Goal: Task Accomplishment & Management: Use online tool/utility

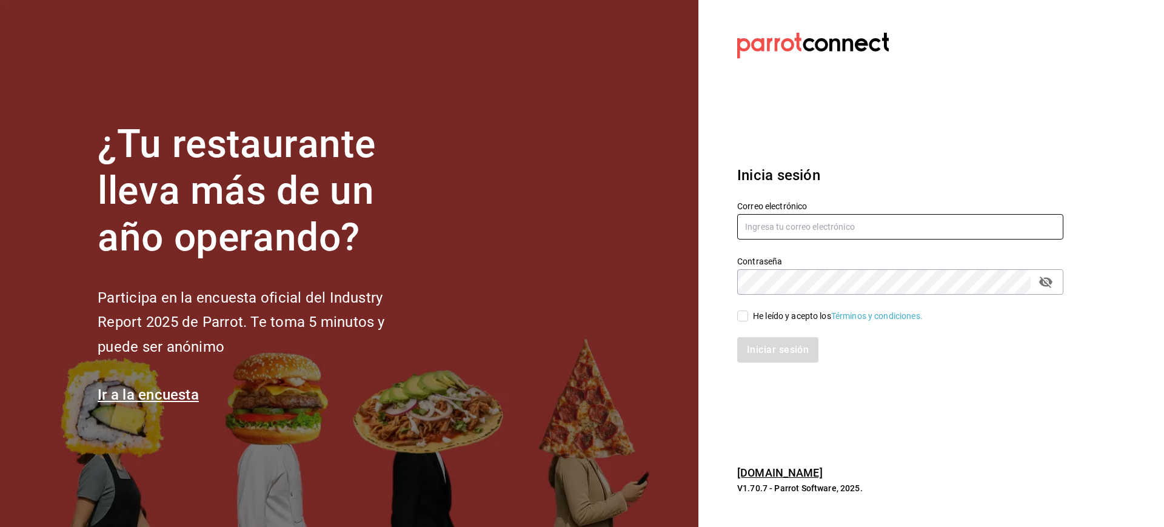
click at [769, 219] on input "text" at bounding box center [900, 226] width 326 height 25
type input "[EMAIL_ADDRESS][DOMAIN_NAME]"
click at [745, 315] on input "He leído y acepto los Términos y condiciones." at bounding box center [742, 315] width 11 height 11
click at [781, 338] on button "Iniciar sesión" at bounding box center [778, 349] width 82 height 25
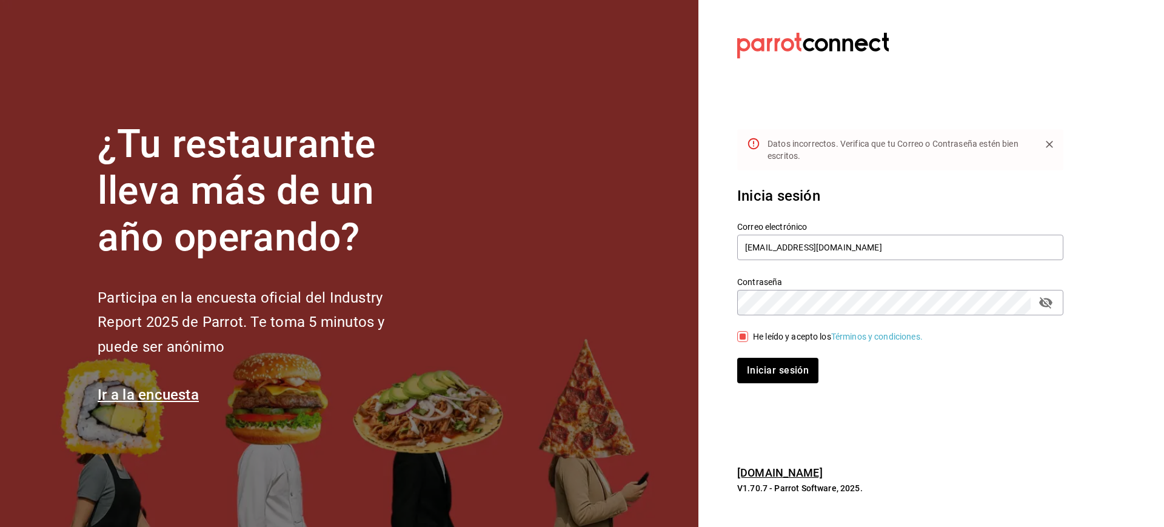
click at [1048, 304] on icon "passwordField" at bounding box center [1045, 302] width 15 height 15
click at [743, 337] on input "He leído y acepto los Términos y condiciones." at bounding box center [742, 336] width 11 height 11
click at [743, 332] on input "He leído y acepto los Términos y condiciones." at bounding box center [742, 336] width 11 height 11
checkbox input "true"
click at [597, 283] on div "¿Tu restaurante lleva más de un año operando? Participa en la encuesta oficial …" at bounding box center [582, 263] width 1164 height 527
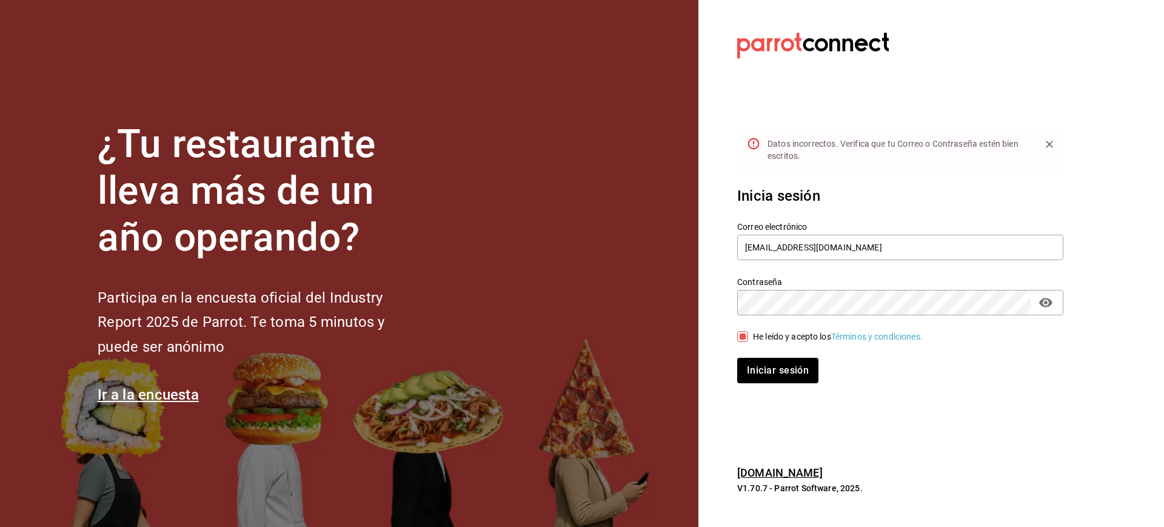
click at [737, 358] on button "Iniciar sesión" at bounding box center [777, 370] width 81 height 25
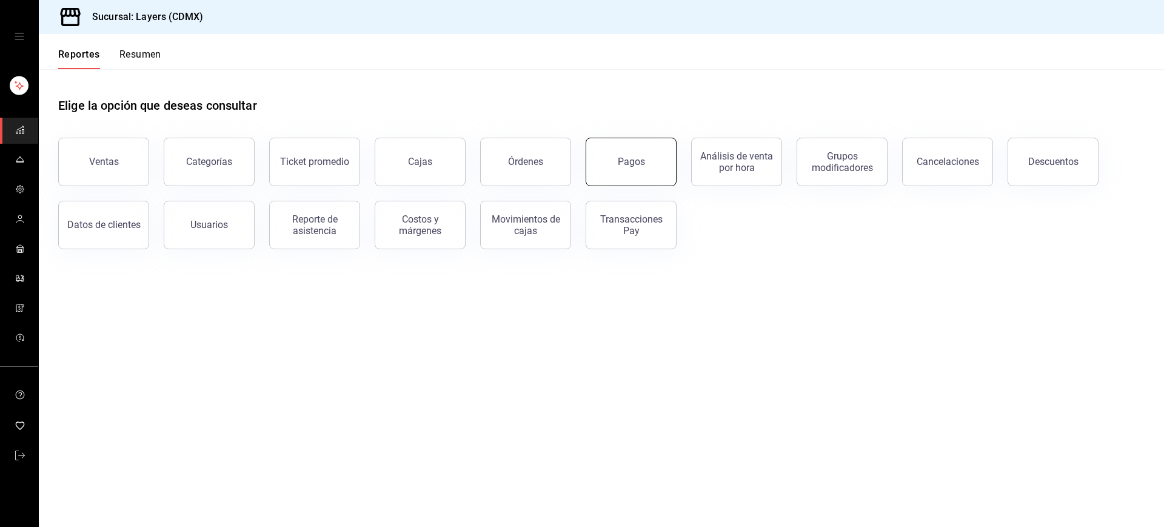
click at [645, 146] on button "Pagos" at bounding box center [631, 162] width 91 height 48
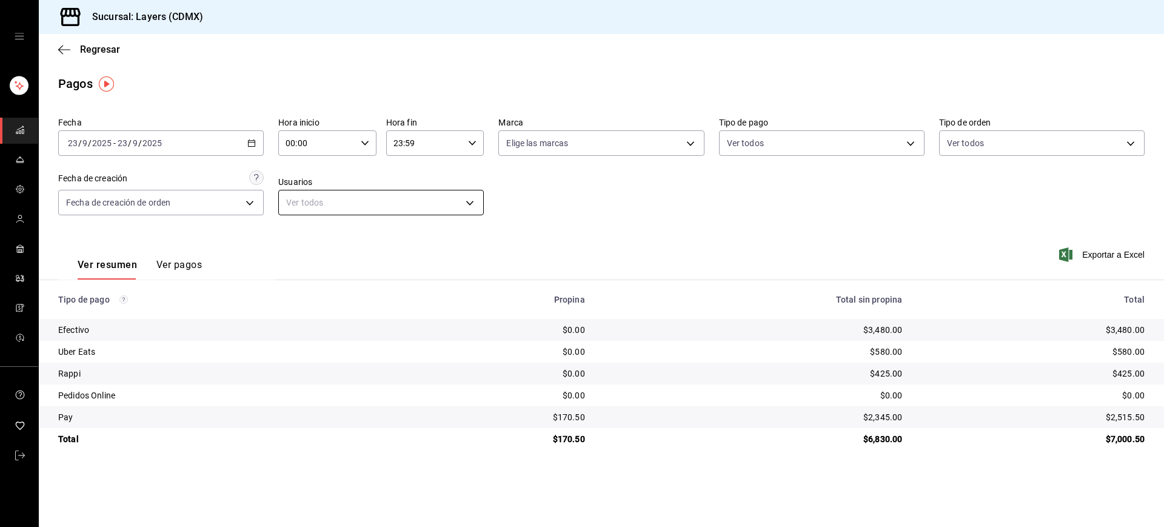
click at [337, 205] on body "Sucursal: Layers (CDMX) Regresar Pagos Fecha 2025-09-23 23 / 9 / 2025 - 2025-09…" at bounding box center [582, 263] width 1164 height 527
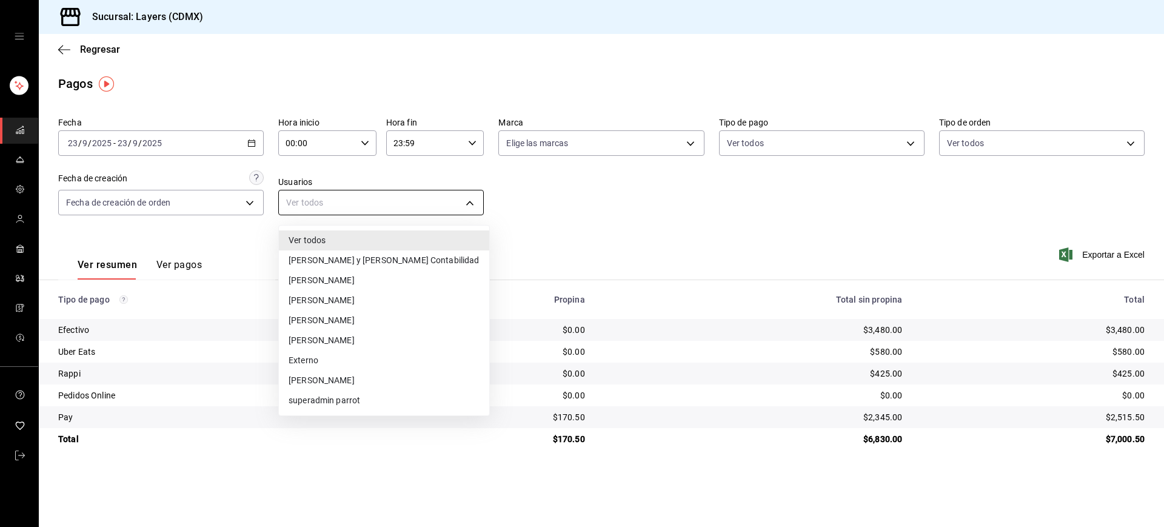
click at [337, 205] on div at bounding box center [582, 263] width 1164 height 527
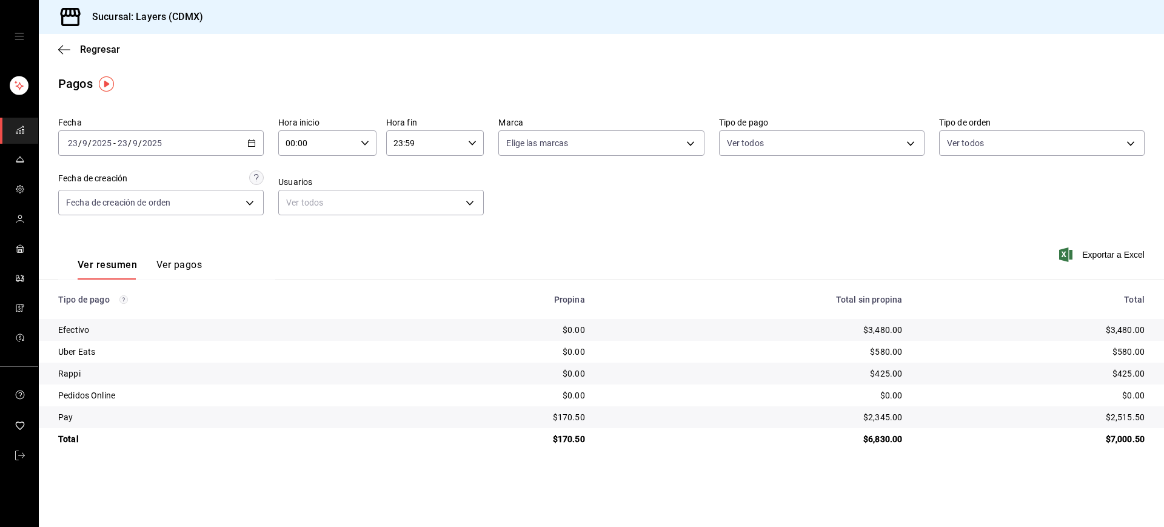
click at [299, 238] on div "Ver resumen Ver pagos Exportar a Excel" at bounding box center [601, 262] width 1125 height 64
click at [258, 196] on body "Sucursal: Layers (CDMX) Regresar Pagos Fecha 2025-09-23 23 / 9 / 2025 - 2025-09…" at bounding box center [582, 263] width 1164 height 527
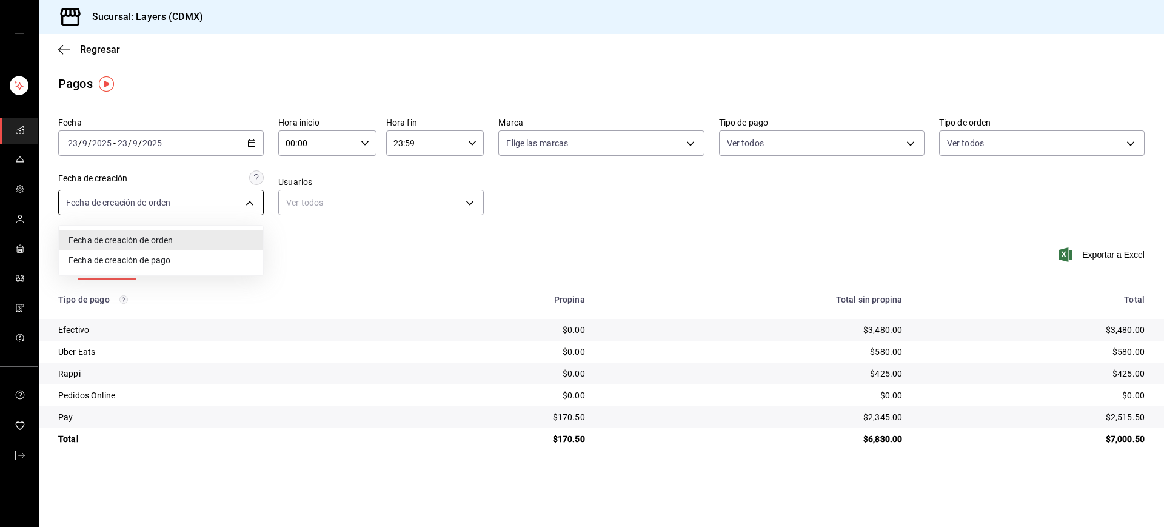
click at [258, 196] on div at bounding box center [582, 263] width 1164 height 527
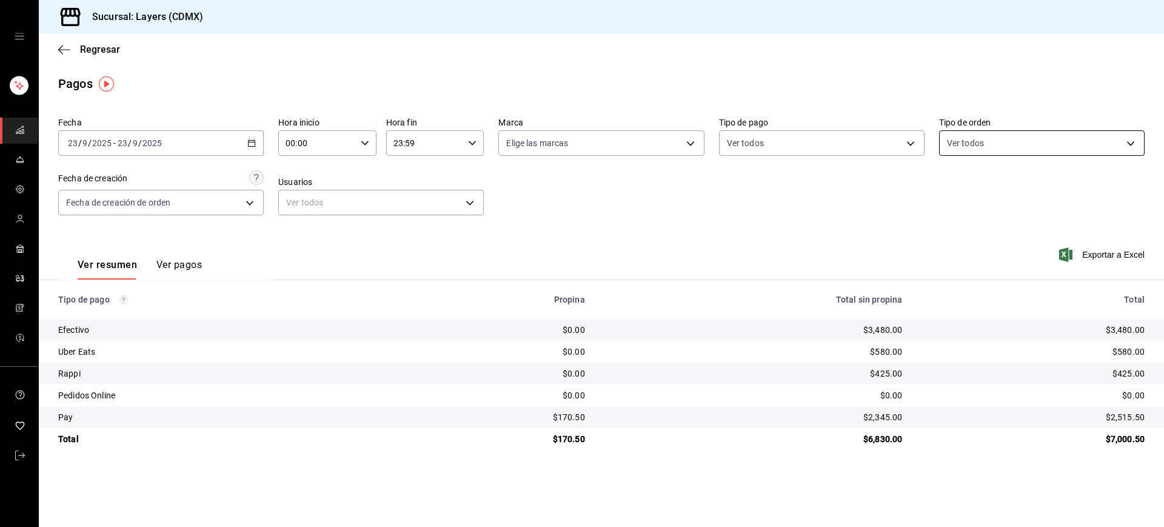
click at [1024, 138] on body "Sucursal: Layers (CDMX) Regresar Pagos Fecha 2025-09-23 23 / 9 / 2025 - 2025-09…" at bounding box center [582, 263] width 1164 height 527
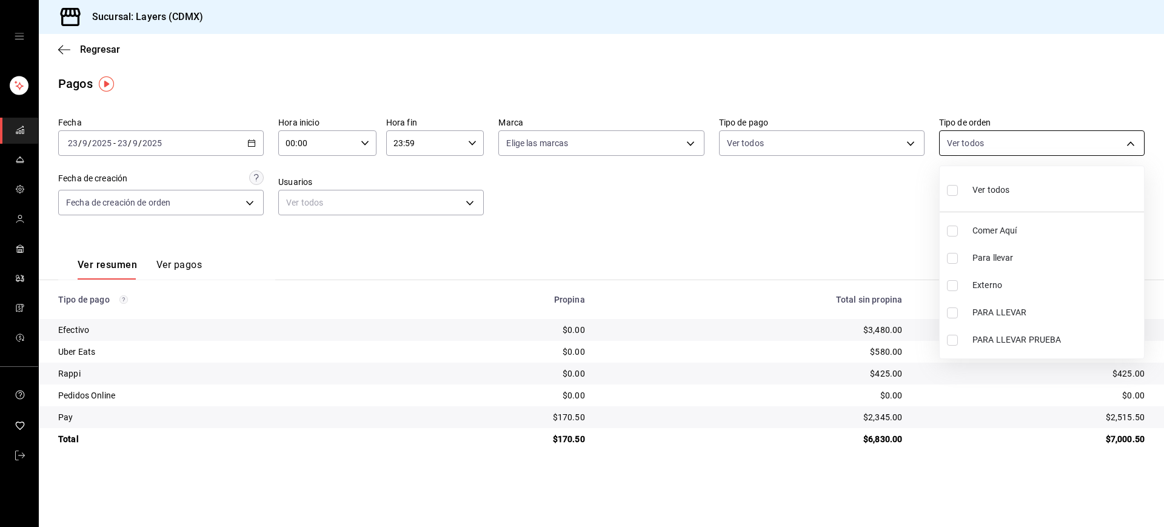
click at [1024, 138] on div at bounding box center [582, 263] width 1164 height 527
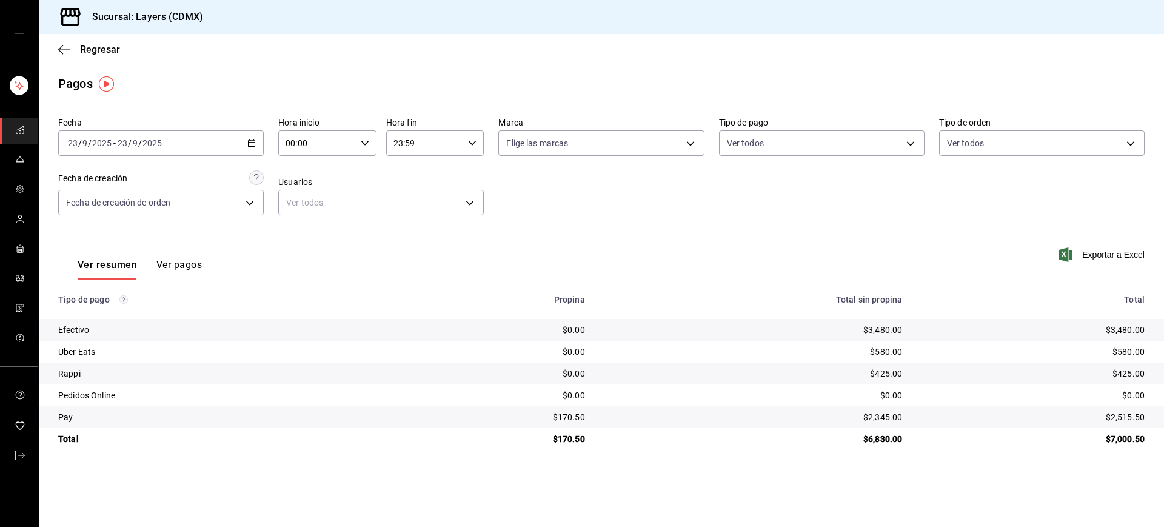
click at [864, 144] on body "Sucursal: Layers (CDMX) Regresar Pagos Fecha 2025-09-23 23 / 9 / 2025 - 2025-09…" at bounding box center [582, 263] width 1164 height 527
click at [864, 144] on div at bounding box center [582, 263] width 1164 height 527
click at [623, 150] on body "Sucursal: Layers (CDMX) Regresar Pagos Fecha 2025-09-23 23 / 9 / 2025 - 2025-09…" at bounding box center [582, 263] width 1164 height 527
click at [623, 150] on div at bounding box center [582, 263] width 1164 height 527
click at [250, 143] on icon "button" at bounding box center [251, 143] width 8 height 8
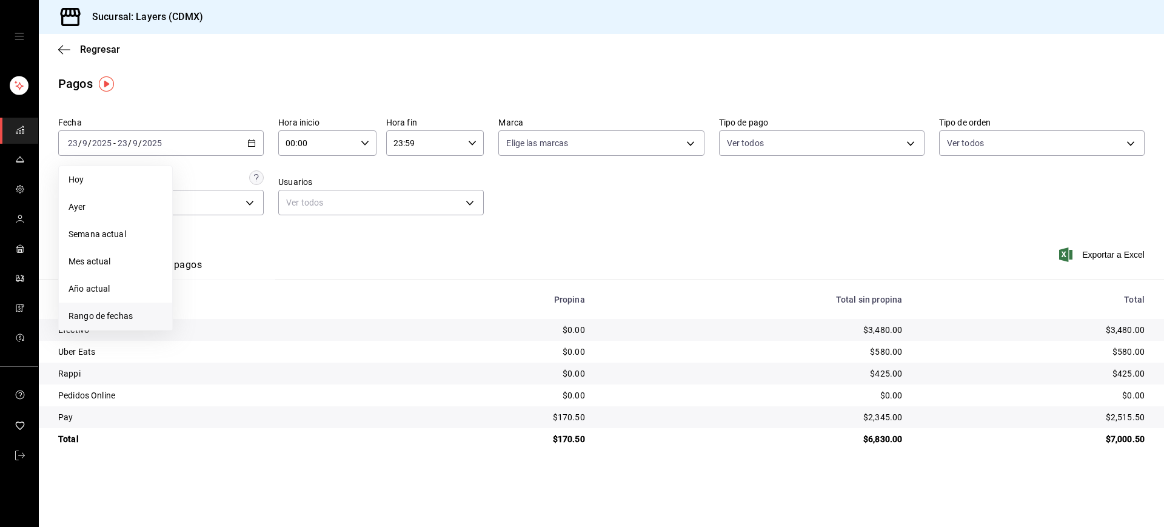
click at [108, 310] on span "Rango de fechas" at bounding box center [115, 316] width 94 height 13
click at [227, 278] on button "16" at bounding box center [219, 277] width 21 height 22
click at [206, 303] on button "22" at bounding box center [197, 304] width 21 height 22
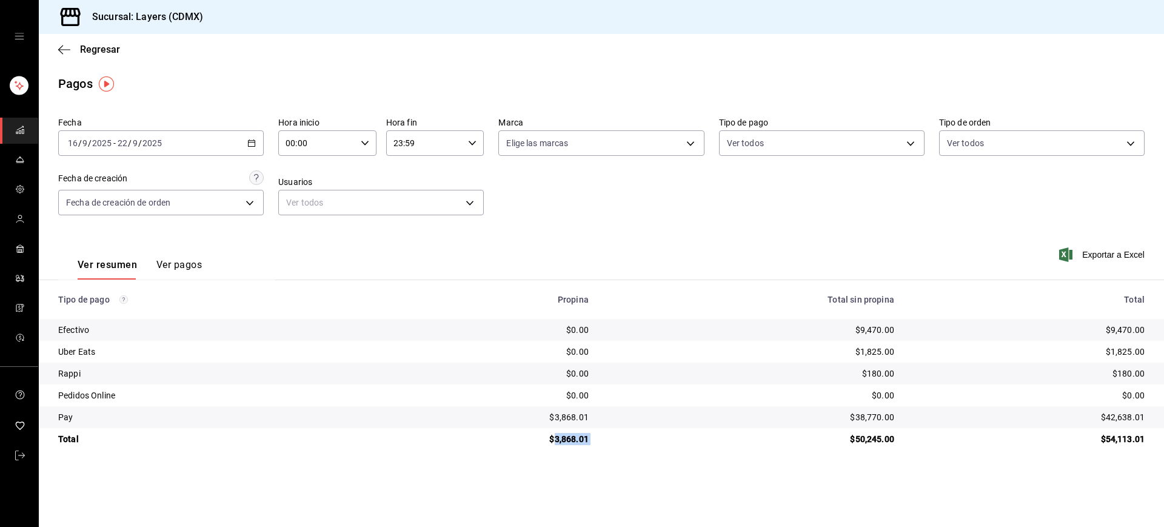
drag, startPoint x: 603, startPoint y: 438, endPoint x: 555, endPoint y: 438, distance: 47.9
click at [555, 438] on tr "Total $3,868.01 $50,245.00 $54,113.01" at bounding box center [601, 439] width 1125 height 22
copy div "3,868.01"
click at [506, 67] on main "Regresar Pagos Fecha 2025-09-16 16 / 9 / 2025 - 2025-09-22 22 / 9 / 2025 Hora i…" at bounding box center [601, 280] width 1125 height 493
click at [62, 50] on icon "button" at bounding box center [64, 49] width 12 height 11
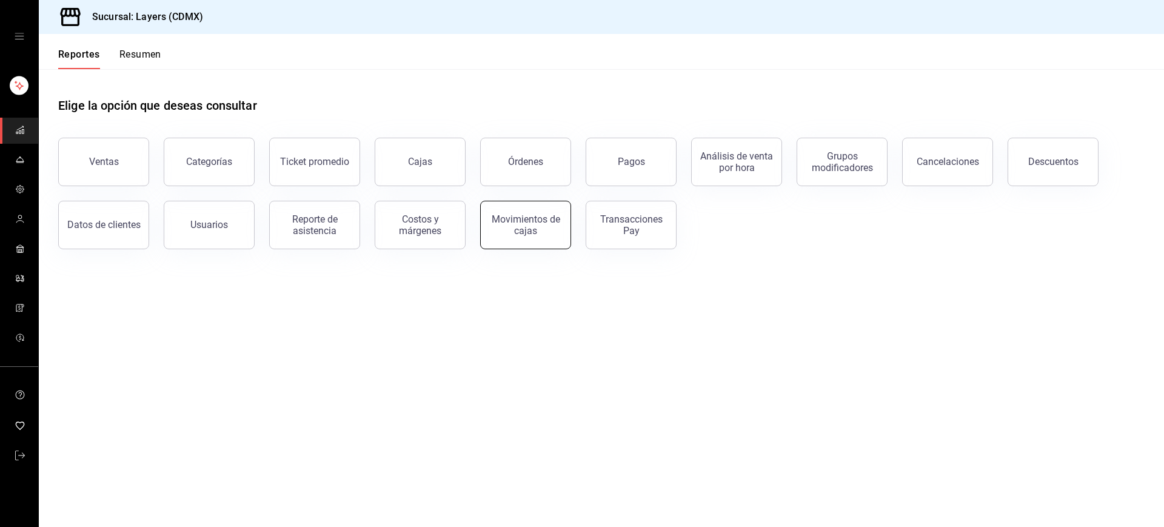
click at [531, 233] on div "Movimientos de cajas" at bounding box center [525, 224] width 75 height 23
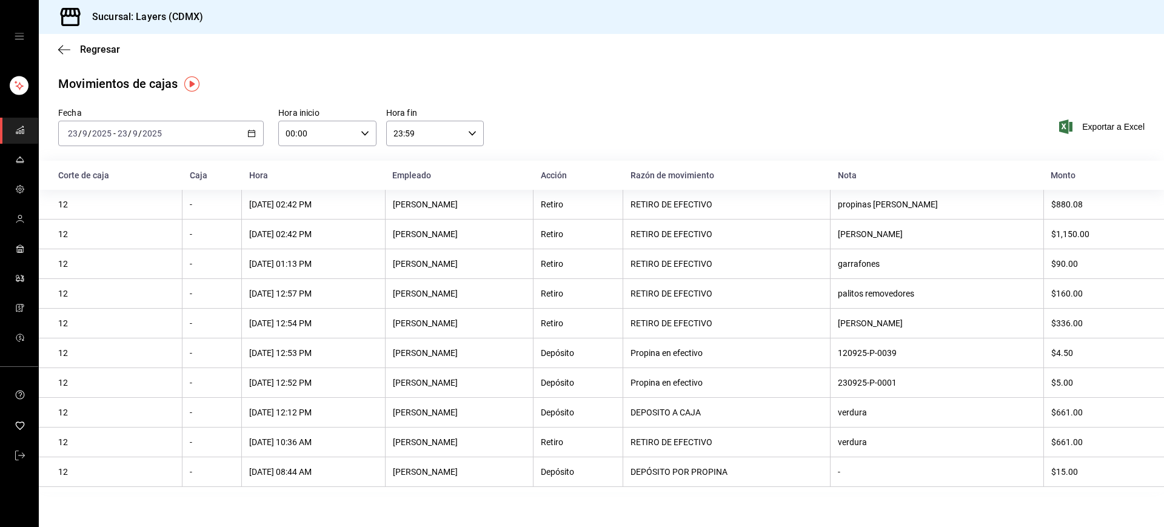
click at [253, 134] on icon "button" at bounding box center [251, 133] width 8 height 8
click at [129, 302] on span "Rango de fechas" at bounding box center [115, 306] width 94 height 13
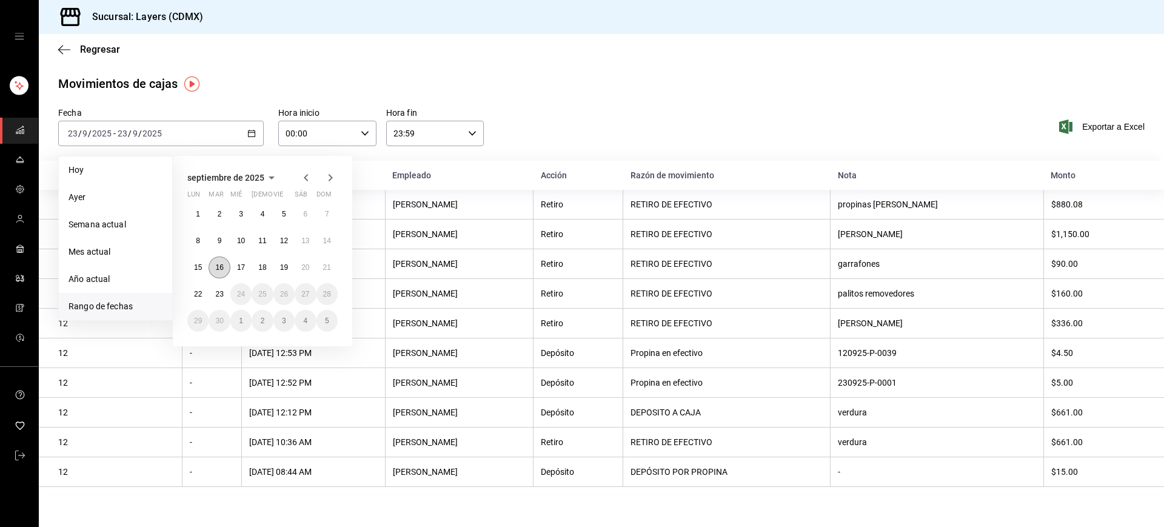
click at [215, 274] on button "16" at bounding box center [219, 267] width 21 height 22
click at [204, 290] on button "22" at bounding box center [197, 294] width 21 height 22
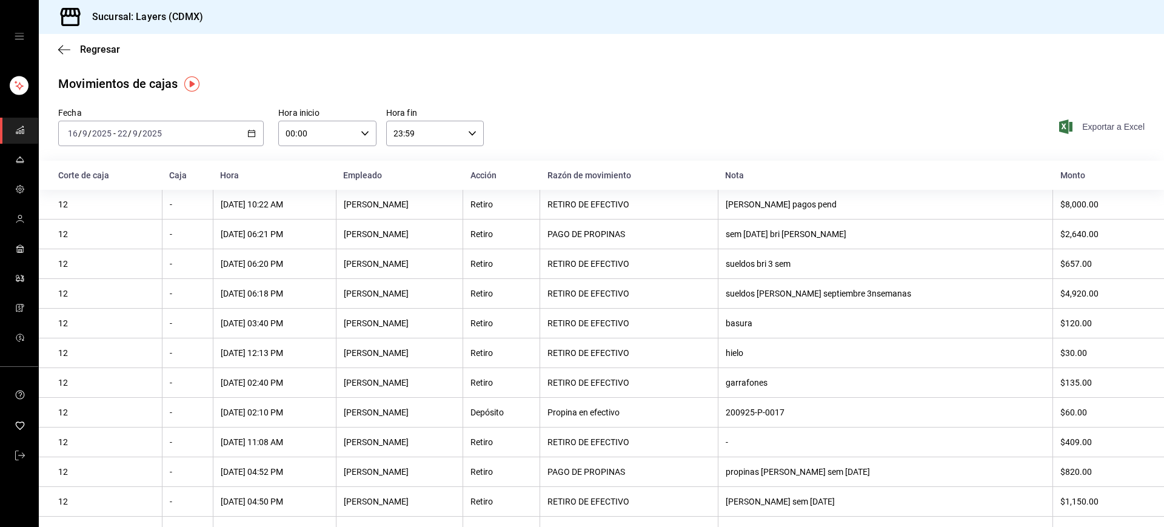
click at [1116, 125] on span "Exportar a Excel" at bounding box center [1102, 126] width 83 height 15
click at [22, 36] on icon "open drawer" at bounding box center [19, 36] width 9 height 6
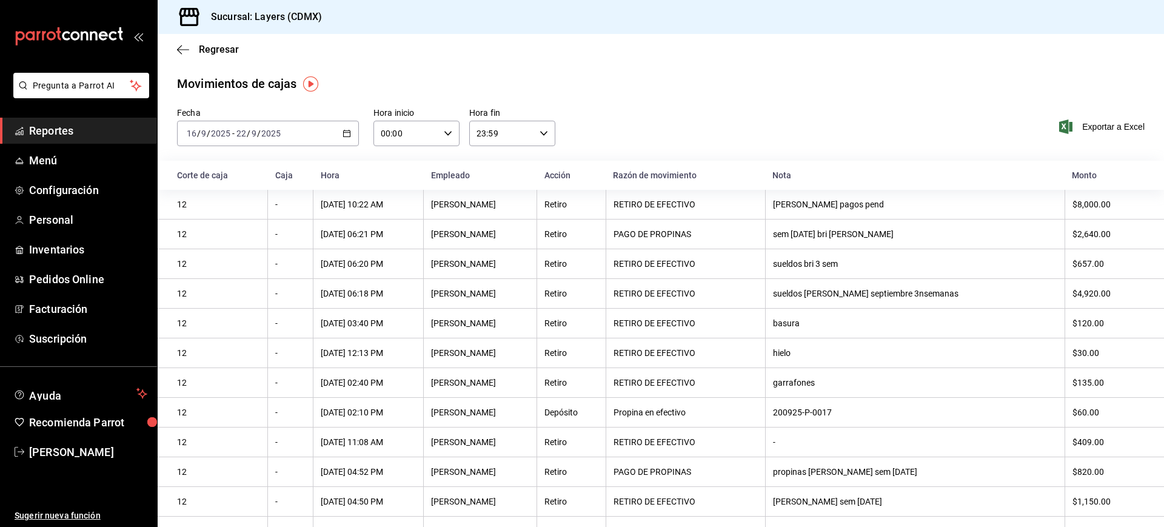
click at [46, 136] on span "Reportes" at bounding box center [88, 130] width 118 height 16
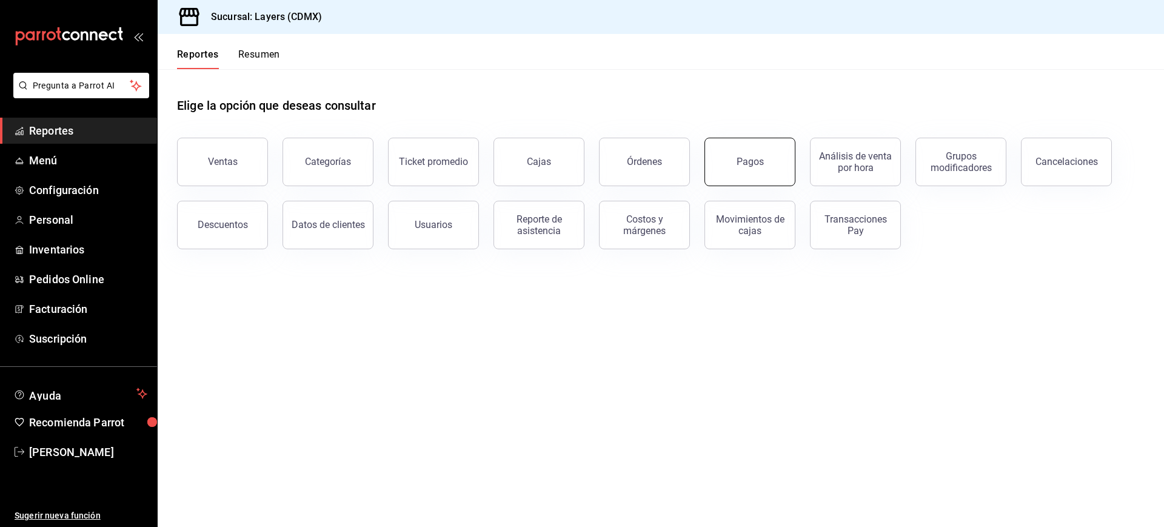
click at [761, 176] on button "Pagos" at bounding box center [749, 162] width 91 height 48
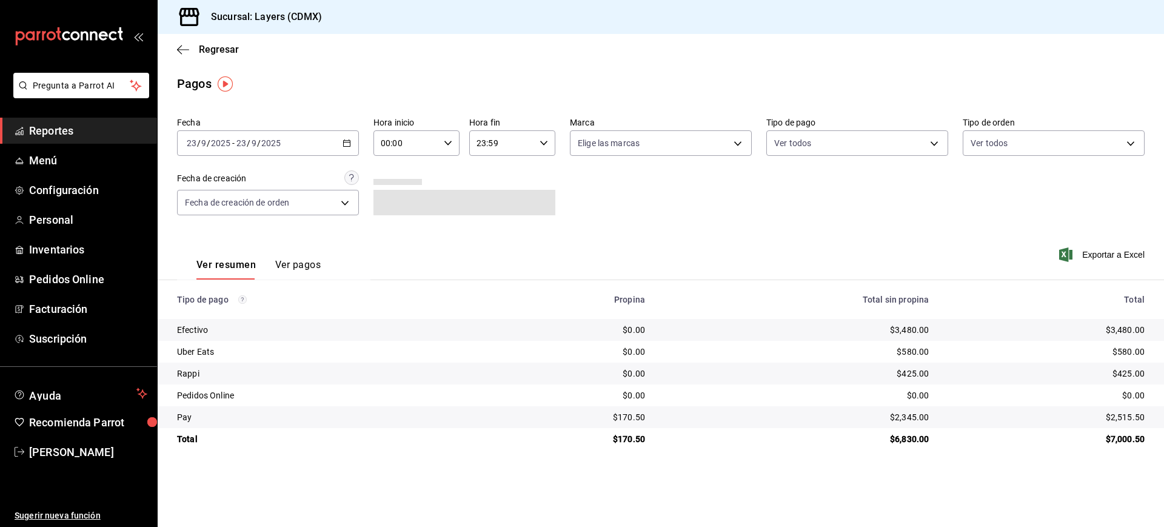
click at [307, 270] on button "Ver pagos" at bounding box center [297, 269] width 45 height 21
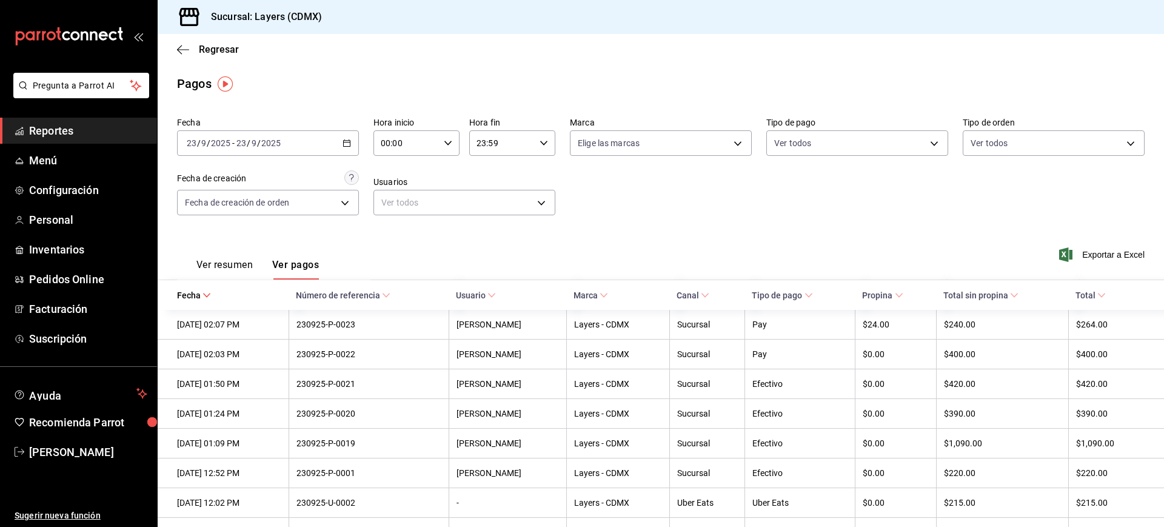
click at [344, 142] on icon "button" at bounding box center [346, 143] width 8 height 8
click at [228, 313] on span "Rango de fechas" at bounding box center [234, 316] width 94 height 13
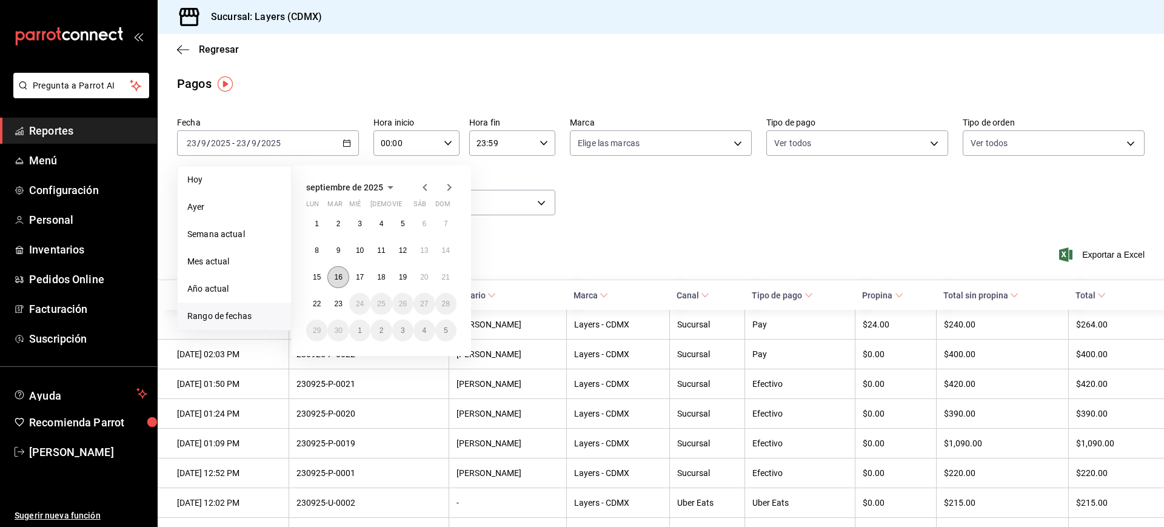
click at [339, 276] on abbr "16" at bounding box center [338, 277] width 8 height 8
click at [318, 299] on abbr "22" at bounding box center [317, 303] width 8 height 8
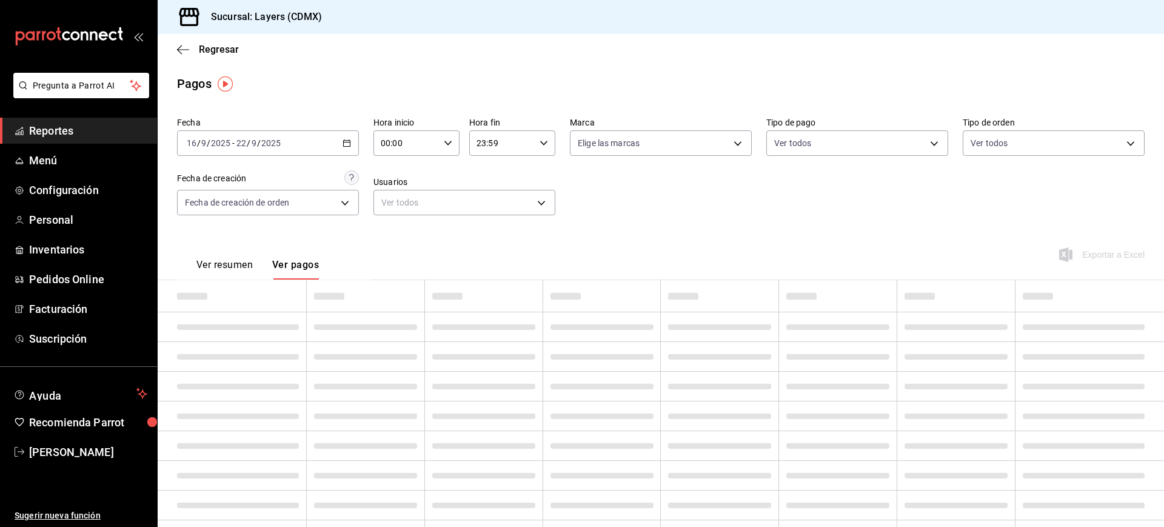
click at [560, 262] on div "Ver resumen Ver pagos Exportar a Excel" at bounding box center [661, 262] width 1006 height 64
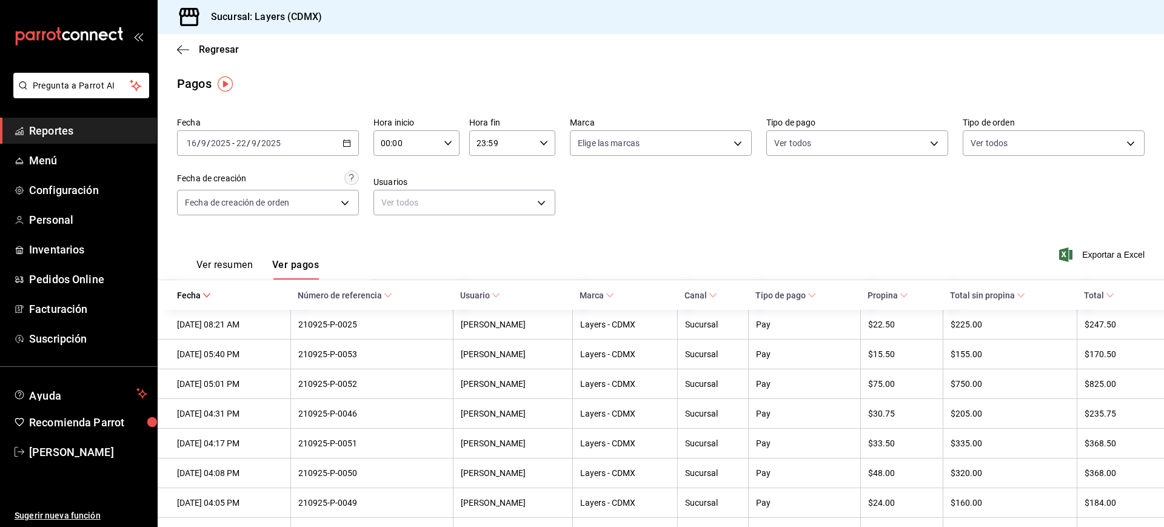
click at [235, 263] on button "Ver resumen" at bounding box center [224, 269] width 56 height 21
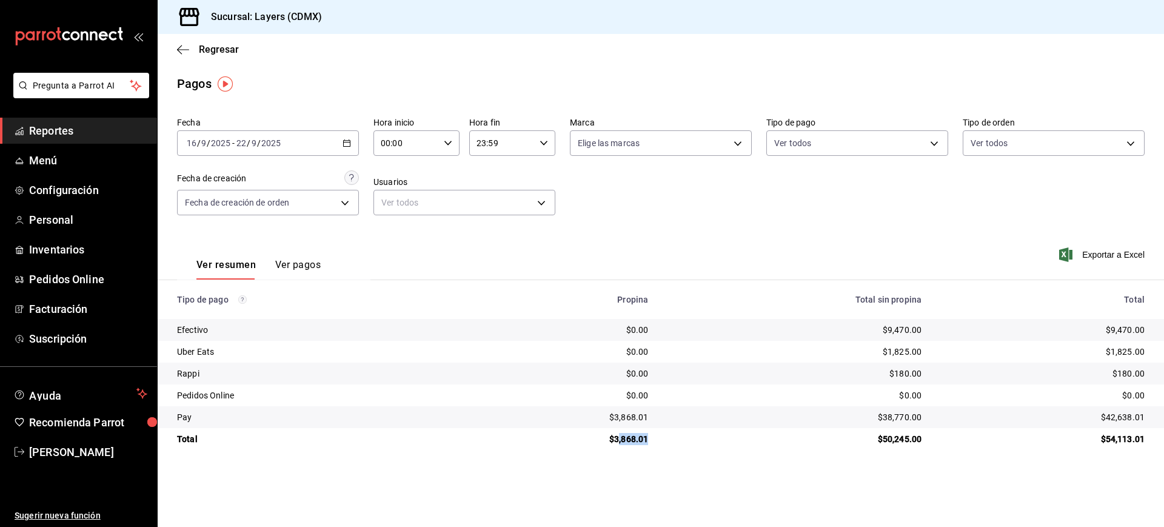
drag, startPoint x: 652, startPoint y: 435, endPoint x: 619, endPoint y: 438, distance: 32.2
click at [619, 438] on td "$3,868.01" at bounding box center [565, 439] width 186 height 22
click at [349, 140] on \(Stroke\) "button" at bounding box center [346, 143] width 7 height 7
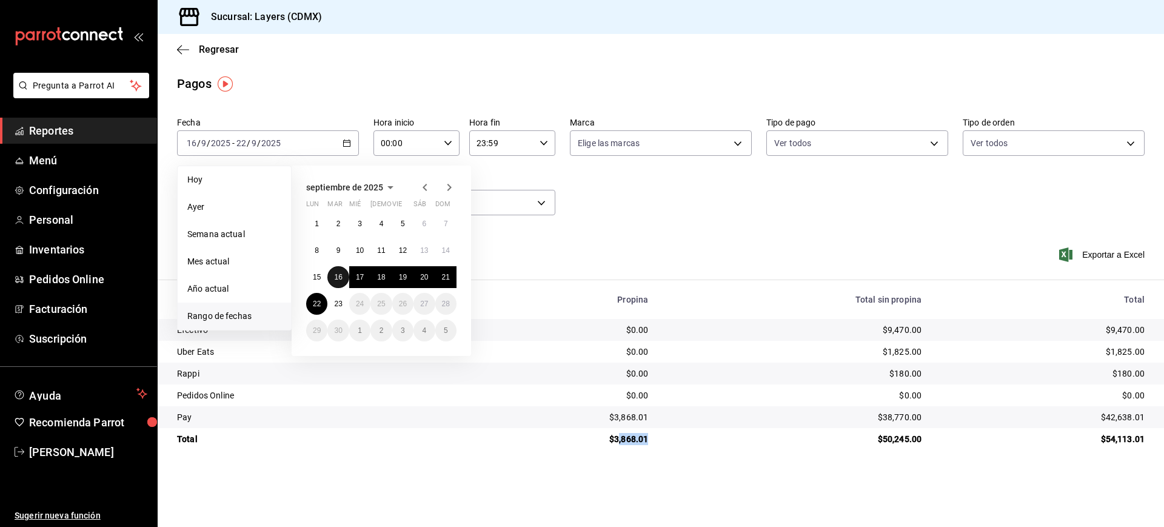
click at [341, 274] on abbr "16" at bounding box center [338, 277] width 8 height 8
click at [424, 273] on abbr "20" at bounding box center [424, 277] width 8 height 8
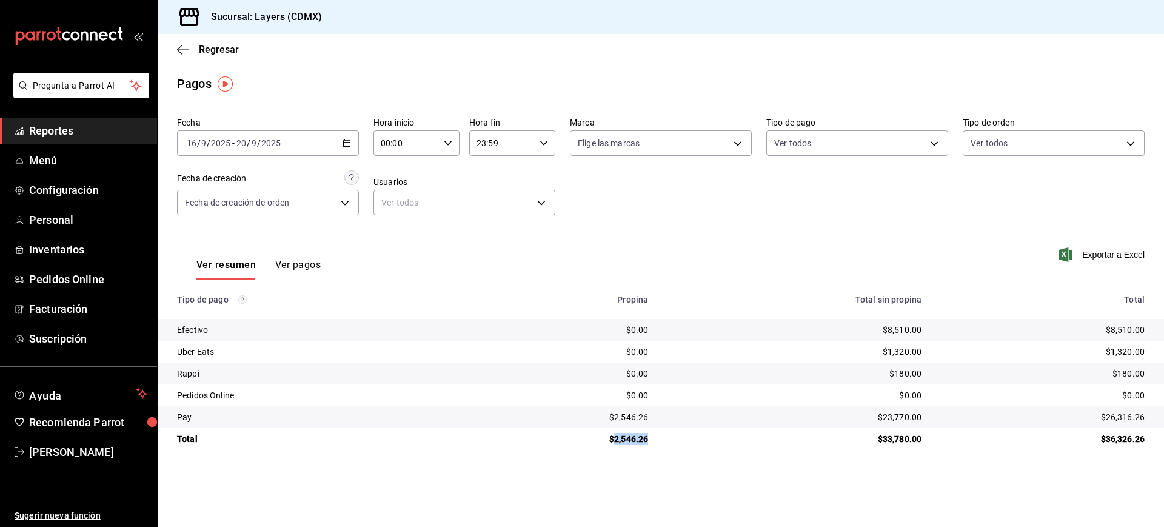
drag, startPoint x: 650, startPoint y: 439, endPoint x: 615, endPoint y: 442, distance: 34.7
click at [615, 442] on div "$2,546.26" at bounding box center [565, 439] width 167 height 12
copy div "2,546.26"
click at [342, 143] on div "2025-09-16 16 / 9 / 2025 - 2025-09-20 20 / 9 / 2025" at bounding box center [268, 142] width 182 height 25
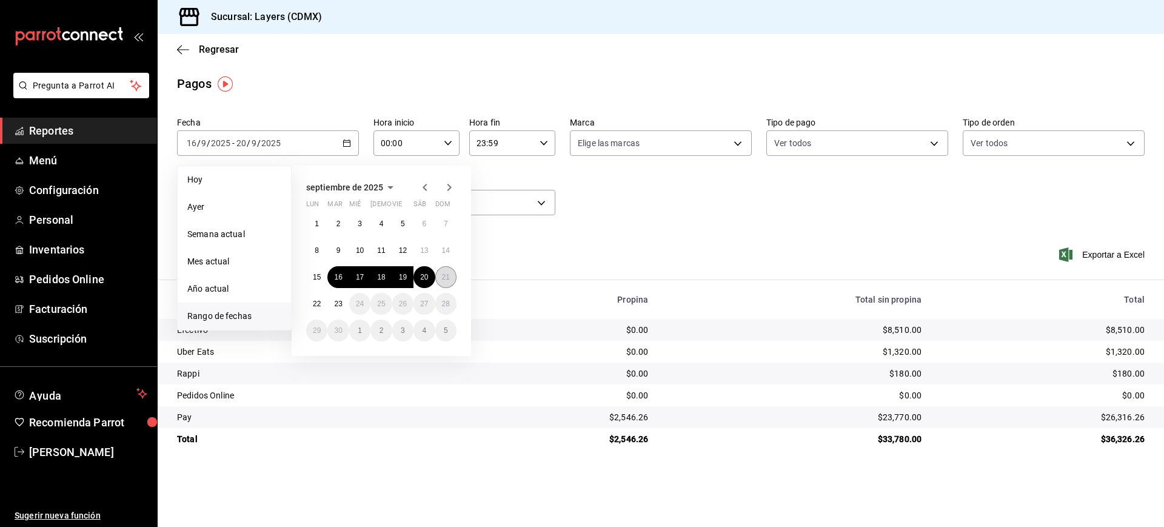
click at [443, 275] on abbr "21" at bounding box center [446, 277] width 8 height 8
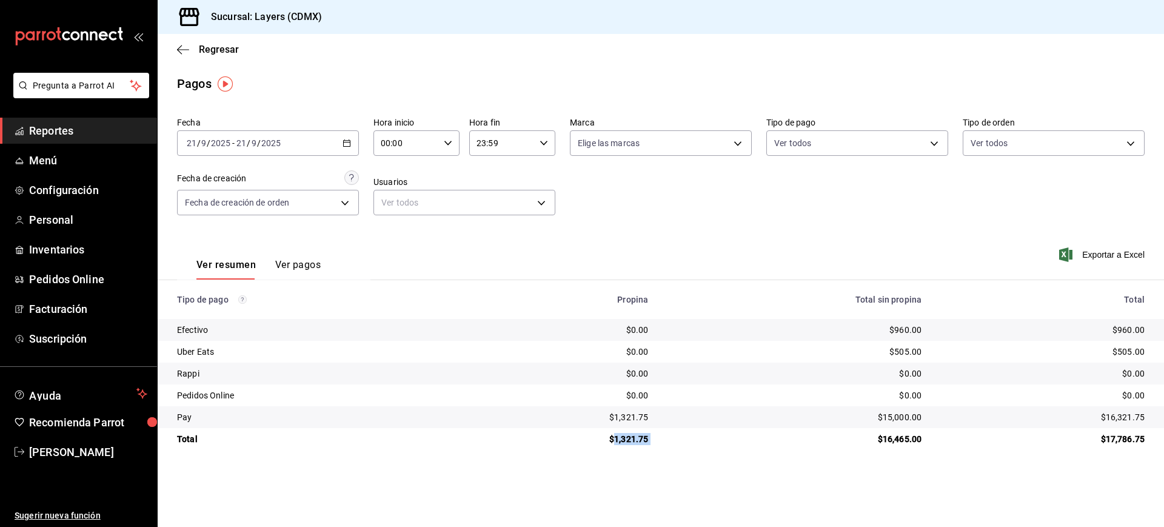
drag, startPoint x: 662, startPoint y: 438, endPoint x: 616, endPoint y: 438, distance: 45.5
click at [616, 438] on tr "Total $1,321.75 $16,465.00 $17,786.75" at bounding box center [661, 439] width 1006 height 22
copy div "1,321.75"
click at [347, 141] on icon "button" at bounding box center [346, 143] width 8 height 8
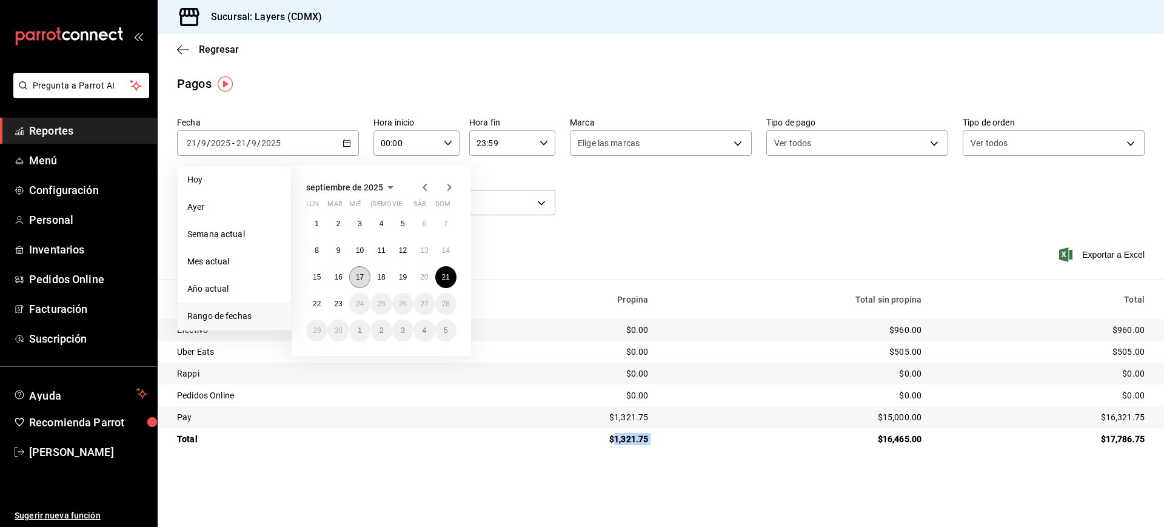
click at [353, 273] on button "17" at bounding box center [359, 277] width 21 height 22
click at [424, 271] on button "20" at bounding box center [423, 277] width 21 height 22
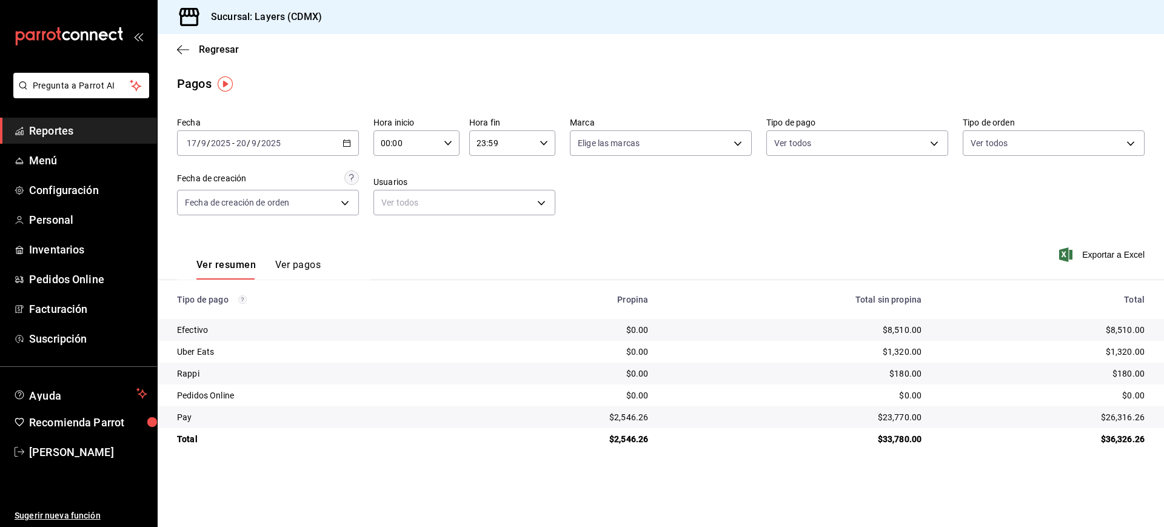
click at [352, 133] on div "2025-09-17 17 / 9 / 2025 - 2025-09-20 20 / 9 / 2025" at bounding box center [268, 142] width 182 height 25
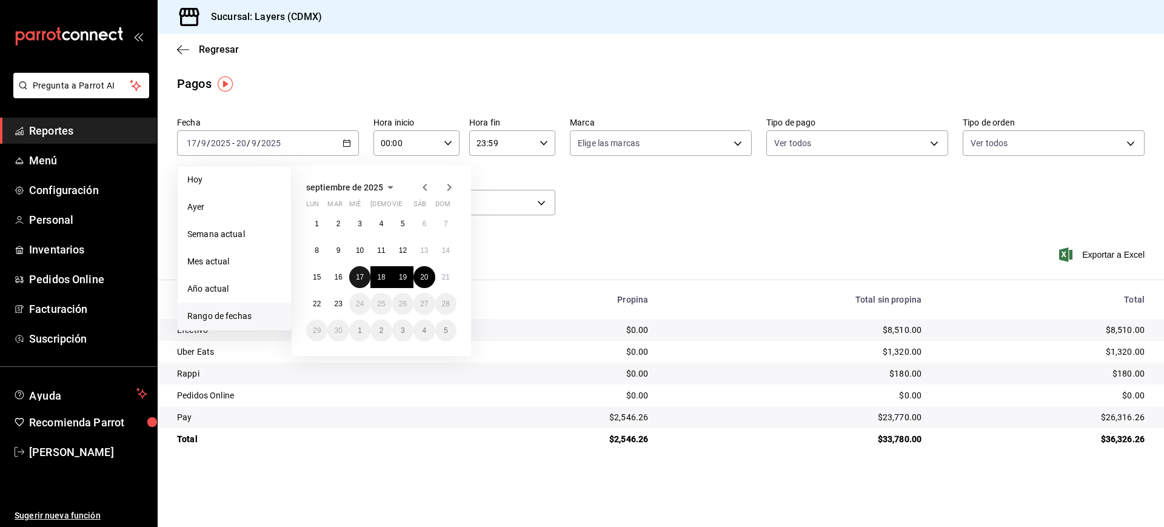
click at [363, 274] on abbr "17" at bounding box center [360, 277] width 8 height 8
click at [450, 275] on button "21" at bounding box center [445, 277] width 21 height 22
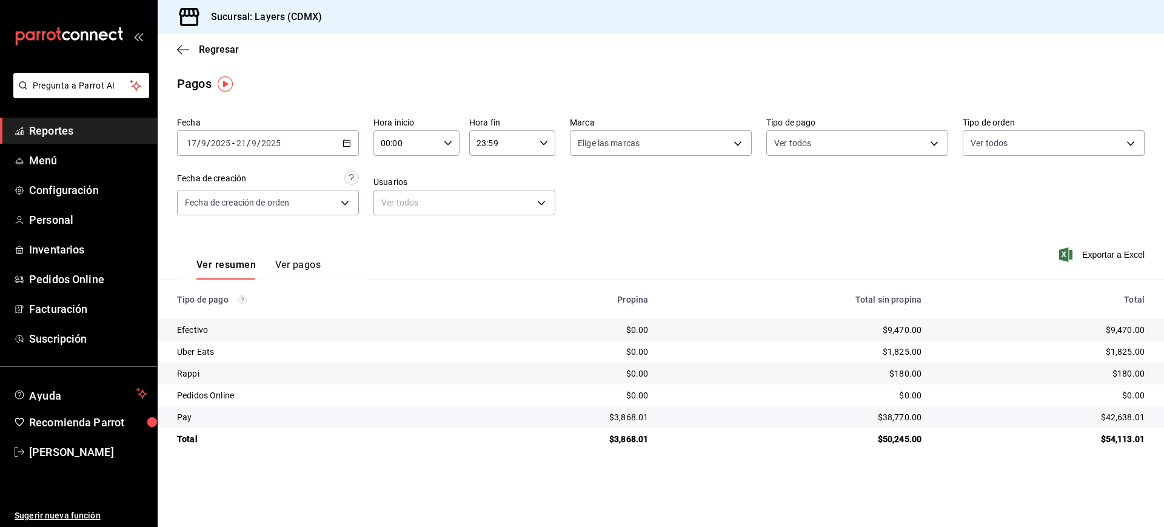
click at [346, 139] on icon "button" at bounding box center [346, 143] width 8 height 8
click at [322, 98] on main "Regresar Pagos Fecha 2025-09-17 17 / 9 / 2025 - 2025-09-21 21 / 9 / 2025 Hora i…" at bounding box center [661, 280] width 1006 height 493
click at [70, 121] on link "Reportes" at bounding box center [78, 131] width 157 height 26
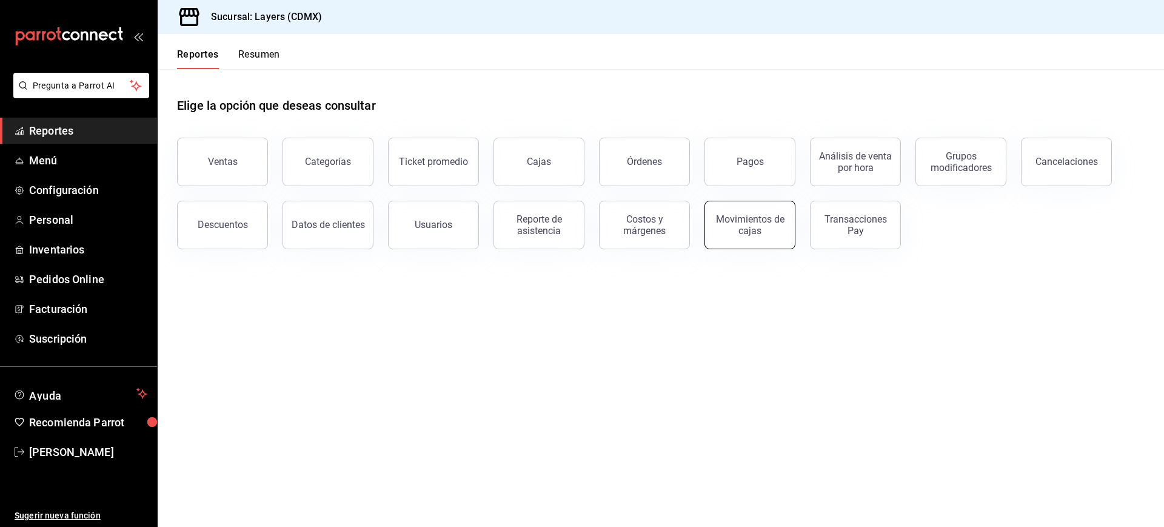
click at [761, 216] on div "Movimientos de cajas" at bounding box center [749, 224] width 75 height 23
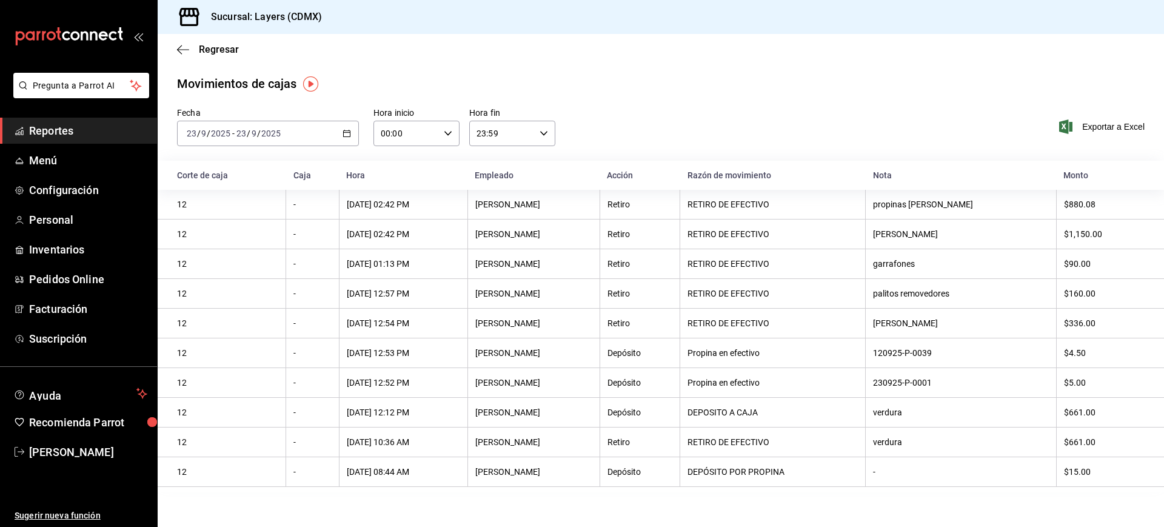
click at [355, 132] on div "2025-09-23 23 / 9 / 2025 - 2025-09-23 23 / 9 / 2025" at bounding box center [268, 133] width 182 height 25
click at [245, 296] on li "Rango de fechas" at bounding box center [234, 306] width 113 height 27
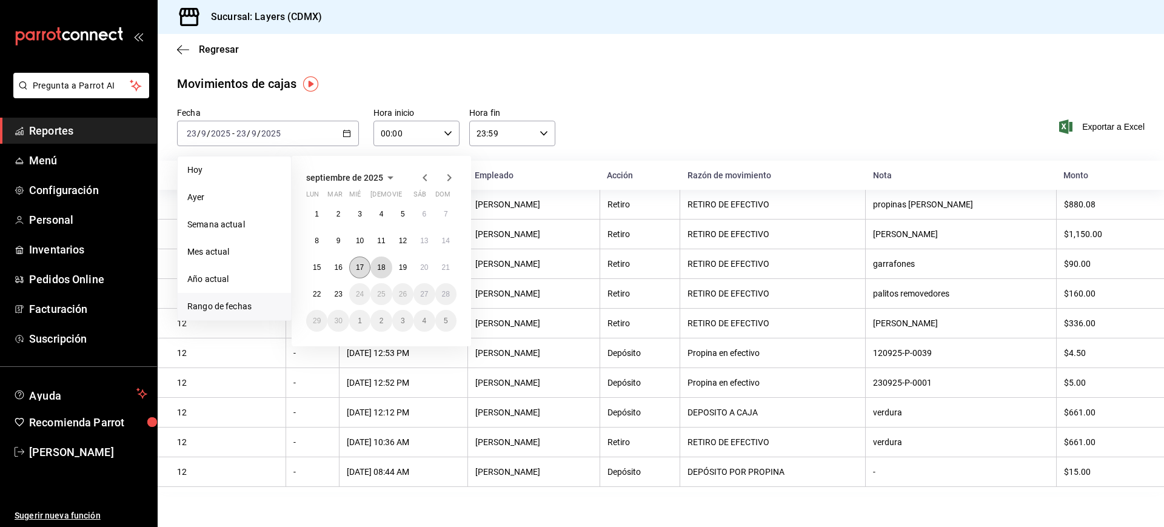
click at [370, 269] on button "18" at bounding box center [380, 267] width 21 height 22
click at [344, 268] on button "16" at bounding box center [337, 267] width 21 height 22
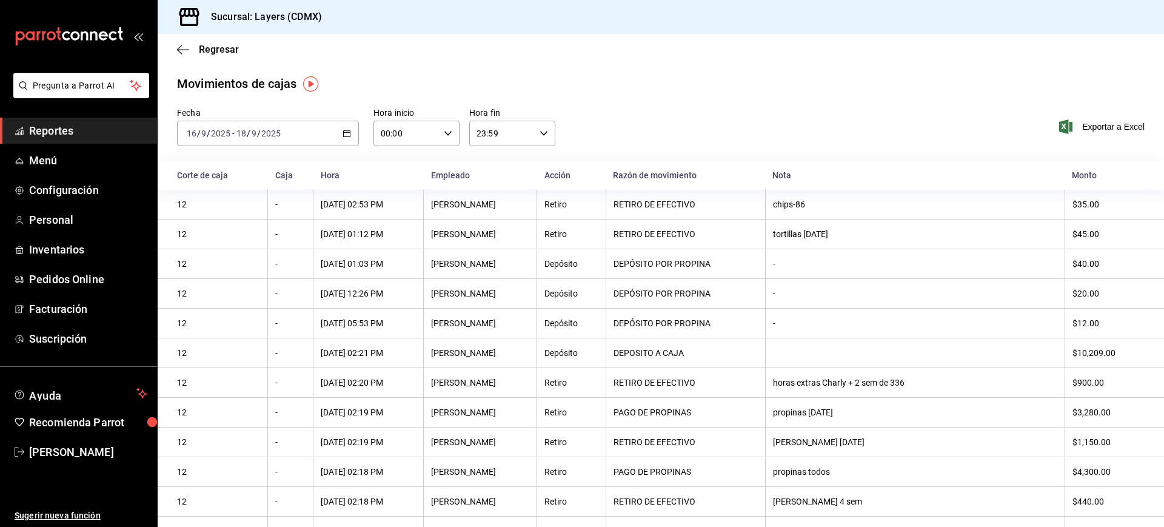
click at [344, 132] on icon "button" at bounding box center [346, 133] width 8 height 8
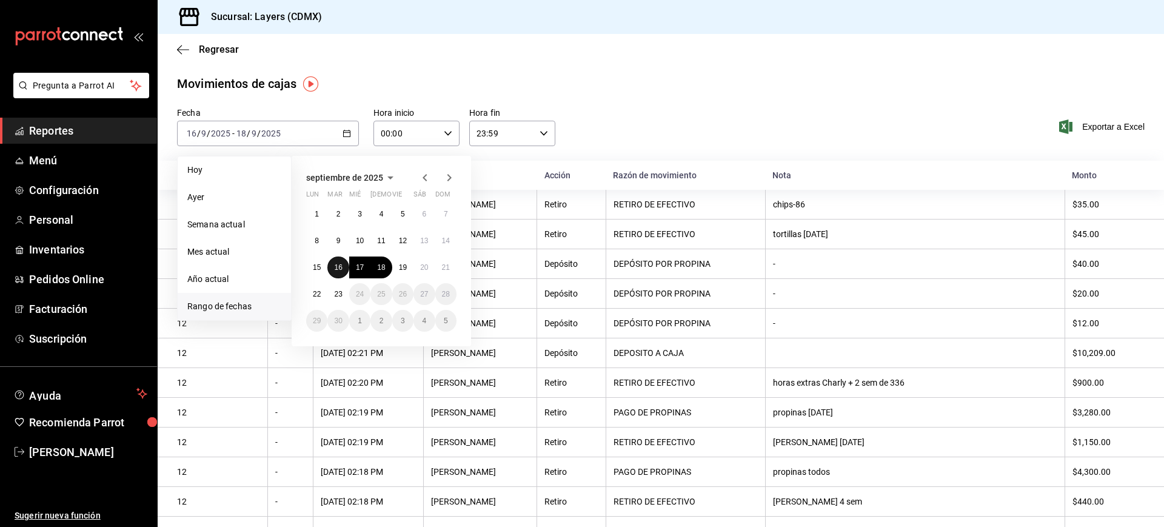
click at [341, 270] on abbr "16" at bounding box center [338, 267] width 8 height 8
click at [449, 264] on abbr "21" at bounding box center [446, 267] width 8 height 8
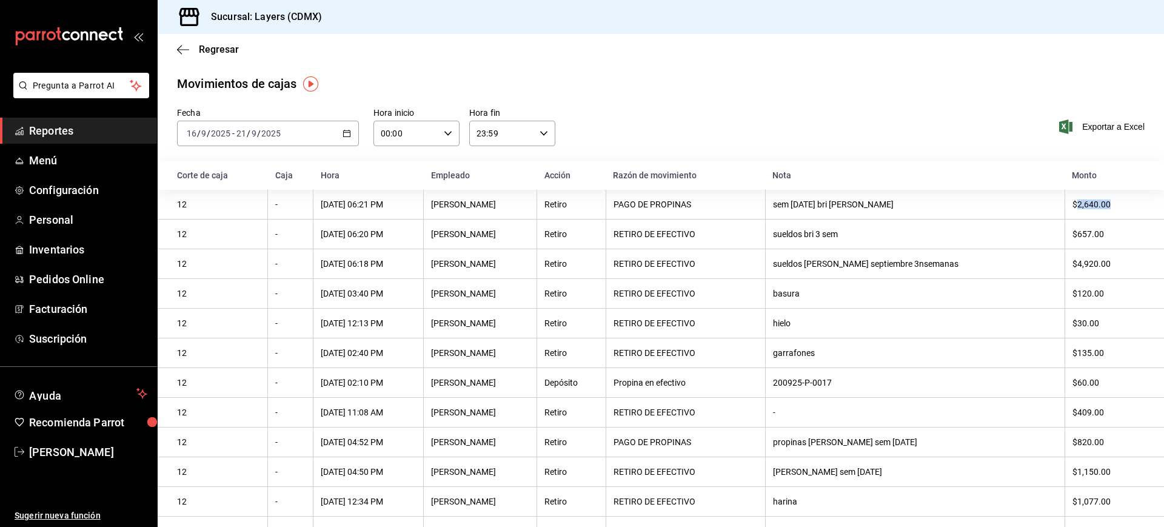
drag, startPoint x: 1109, startPoint y: 201, endPoint x: 1067, endPoint y: 202, distance: 42.4
click at [1072, 202] on div "$2,640.00" at bounding box center [1108, 204] width 73 height 10
copy div "2,640.00"
click at [198, 51] on span "Regresar" at bounding box center [208, 50] width 62 height 12
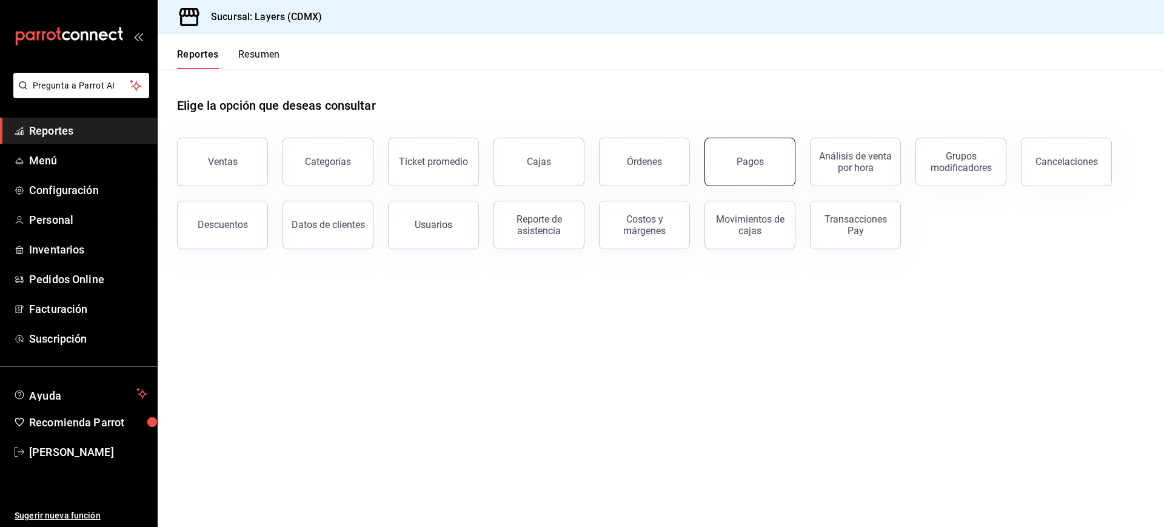
click at [749, 175] on button "Pagos" at bounding box center [749, 162] width 91 height 48
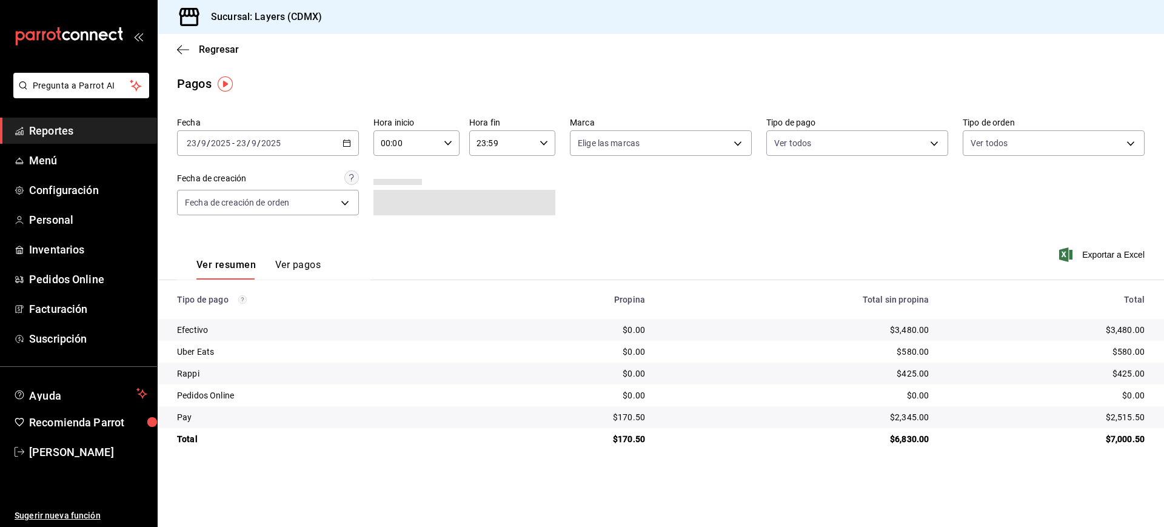
click at [340, 138] on div "2025-09-23 23 / 9 / 2025 - 2025-09-23 23 / 9 / 2025" at bounding box center [268, 142] width 182 height 25
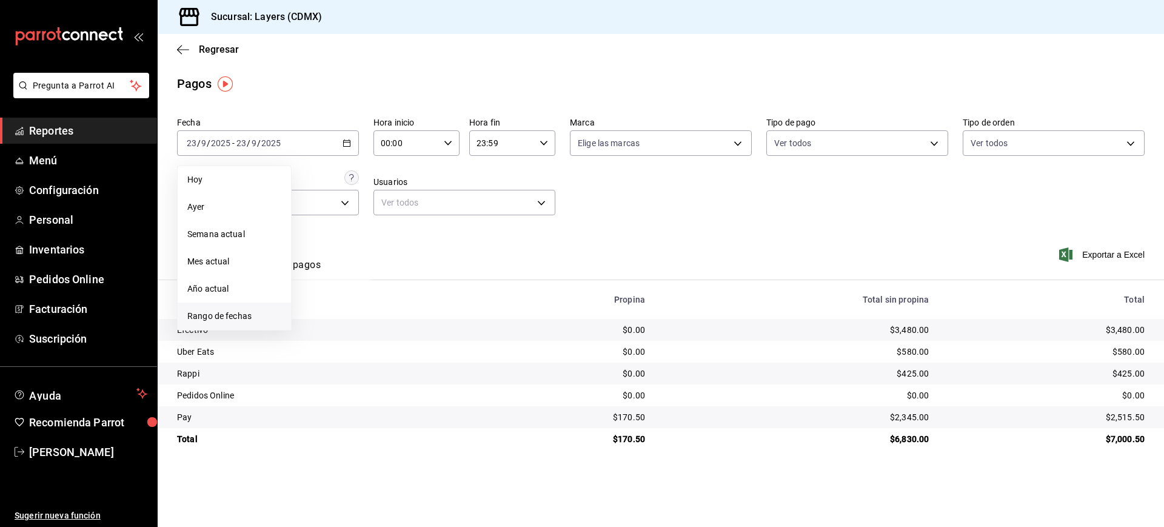
click at [228, 315] on span "Rango de fechas" at bounding box center [234, 316] width 94 height 13
click at [367, 277] on button "17" at bounding box center [359, 277] width 21 height 22
click at [444, 273] on abbr "21" at bounding box center [446, 277] width 8 height 8
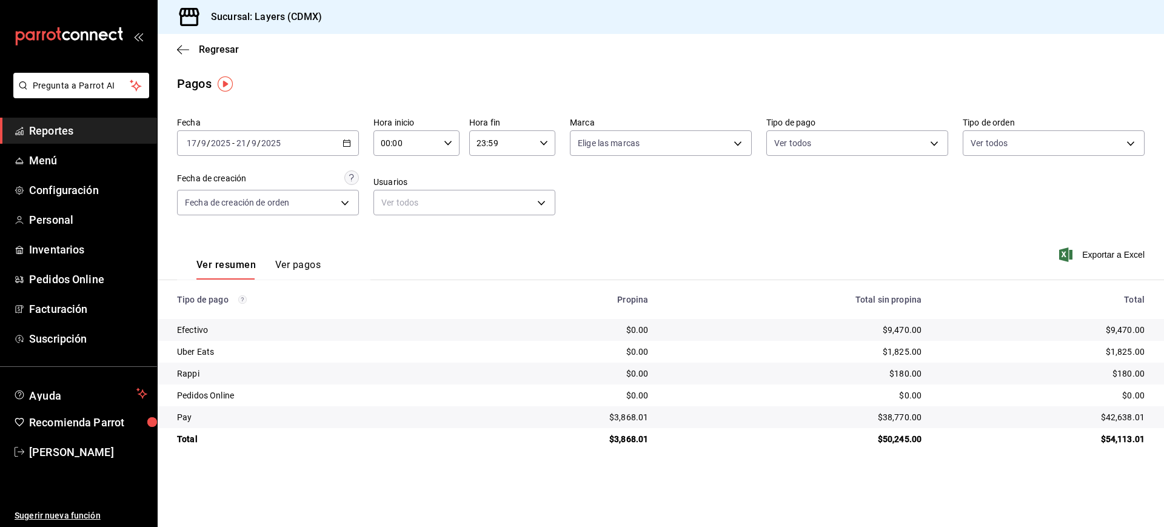
click at [353, 146] on div "2025-09-17 17 / 9 / 2025 - 2025-09-21 21 / 9 / 2025" at bounding box center [268, 142] width 182 height 25
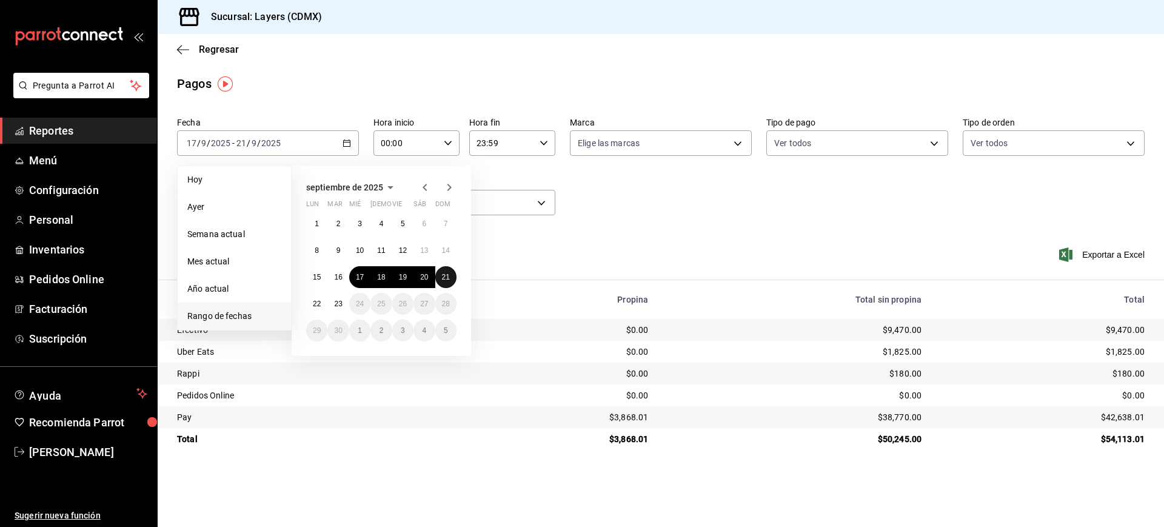
click at [442, 276] on abbr "21" at bounding box center [446, 277] width 8 height 8
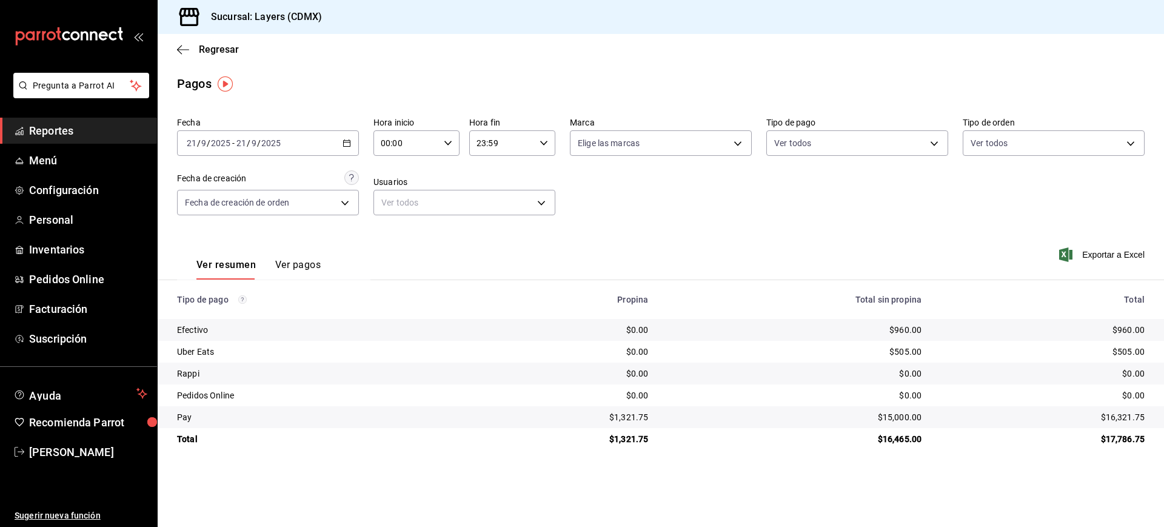
click at [344, 143] on icon "button" at bounding box center [346, 143] width 8 height 8
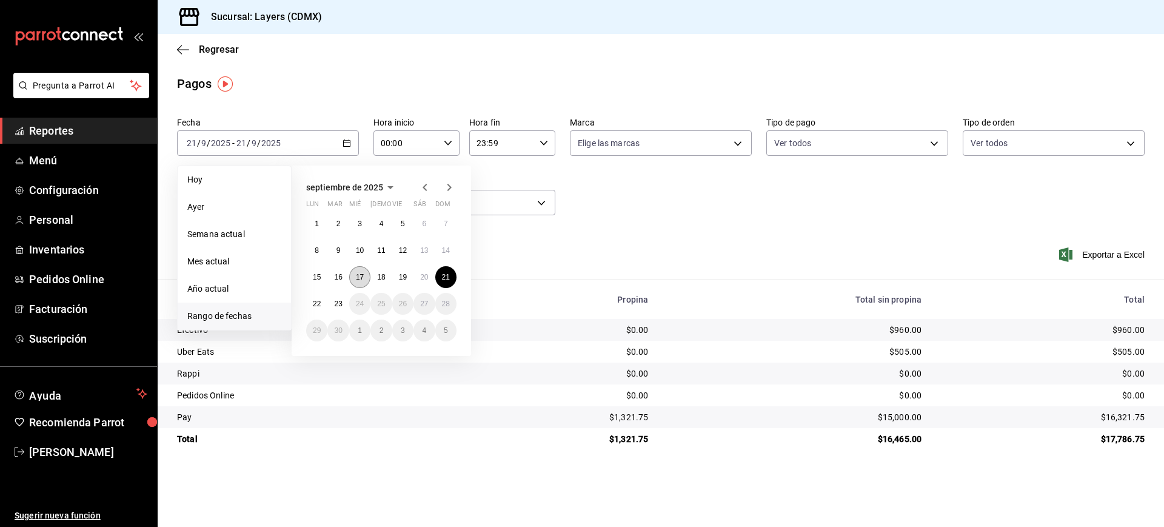
click at [355, 271] on button "17" at bounding box center [359, 277] width 21 height 22
click at [442, 277] on abbr "21" at bounding box center [446, 277] width 8 height 8
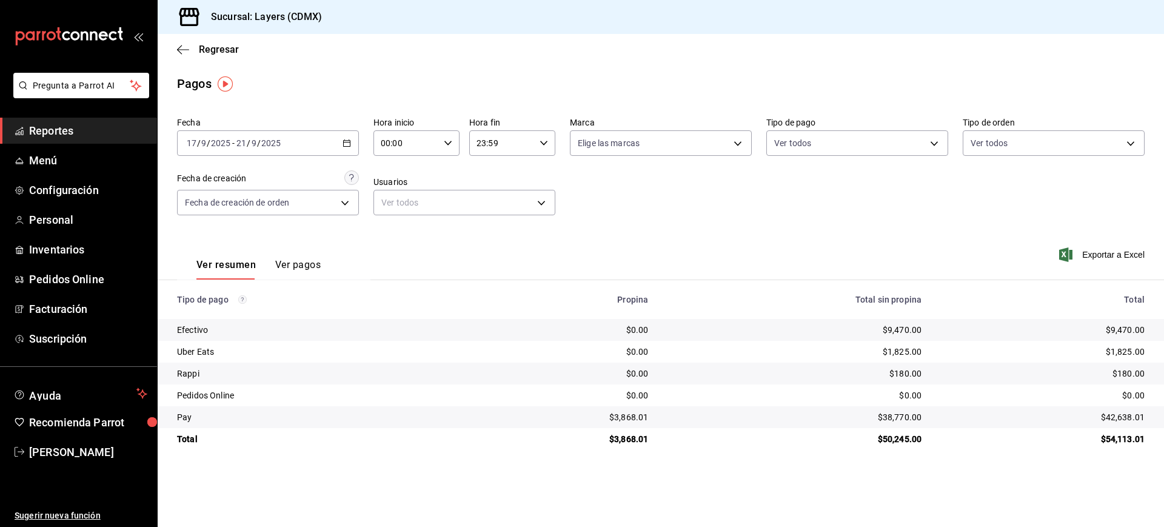
click at [343, 143] on \(Stroke\) "button" at bounding box center [346, 143] width 7 height 7
click at [724, 503] on main "Regresar Pagos Fecha 2025-09-17 17 / 9 / 2025 - 2025-09-21 21 / 9 / 2025 Hora i…" at bounding box center [661, 280] width 1006 height 493
drag, startPoint x: 699, startPoint y: 452, endPoint x: 165, endPoint y: 236, distance: 575.4
click at [165, 236] on main "Regresar Pagos Fecha 2025-09-17 17 / 9 / 2025 - 2025-09-21 21 / 9 / 2025 Hora i…" at bounding box center [661, 280] width 1006 height 493
click at [165, 236] on div "Ver resumen Ver pagos Exportar a Excel" at bounding box center [661, 262] width 1006 height 64
